Goal: Navigation & Orientation: Find specific page/section

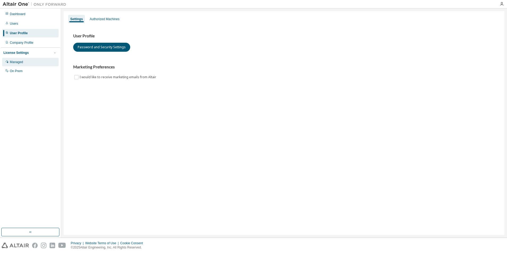
click at [21, 61] on div "Managed" at bounding box center [16, 62] width 13 height 4
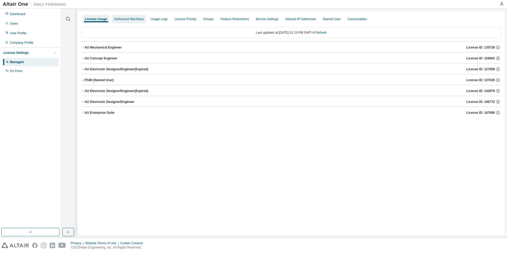
click at [125, 20] on div "Authorized Machines" at bounding box center [129, 19] width 30 height 4
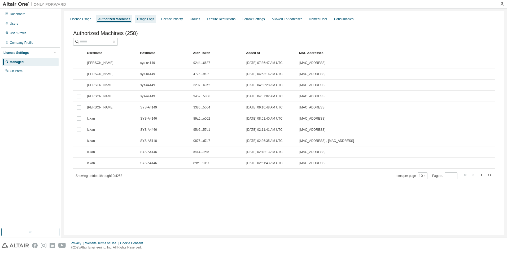
click at [140, 17] on div "Usage Logs" at bounding box center [145, 19] width 17 height 4
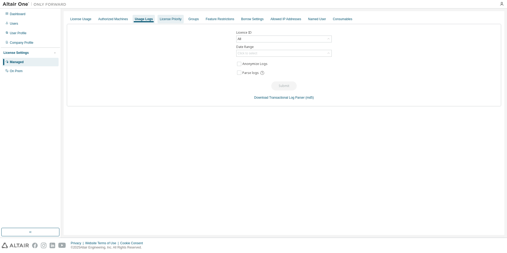
click at [167, 17] on div "License Priority" at bounding box center [171, 19] width 22 height 4
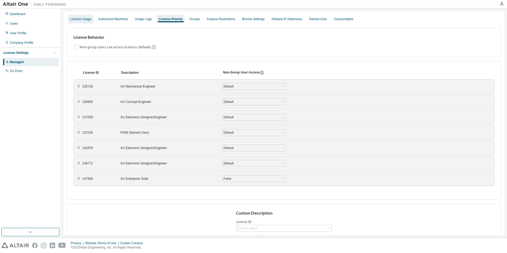
click at [81, 20] on div "License Usage" at bounding box center [80, 19] width 21 height 4
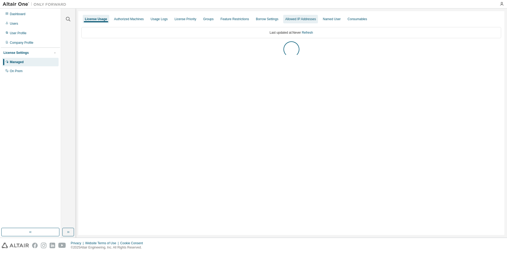
click at [299, 19] on div "Allowed IP Addresses" at bounding box center [300, 19] width 31 height 4
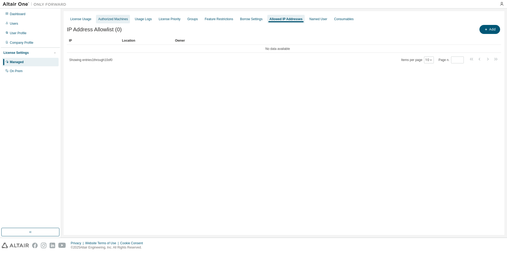
click at [108, 17] on div "Authorized Machines" at bounding box center [113, 19] width 30 height 4
